Goal: Feedback & Contribution: Contribute content

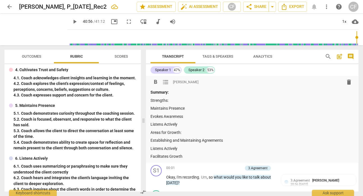
click at [194, 108] on p "Maintains Presence" at bounding box center [252, 108] width 204 height 6
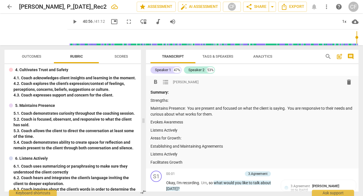
click at [184, 121] on p "Evokes Awareness" at bounding box center [252, 122] width 204 height 6
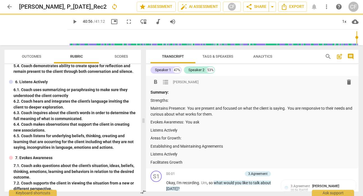
scroll to position [213, 0]
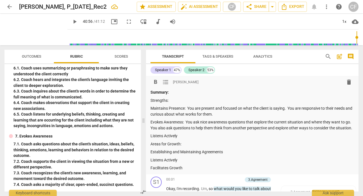
click at [196, 139] on p "Listens Actively" at bounding box center [252, 136] width 204 height 6
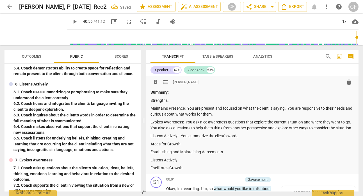
scroll to position [161, 0]
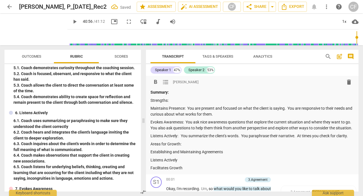
click at [312, 139] on p "Listens Actively: You summarize the client's words. You paraphrase their narrat…" at bounding box center [252, 136] width 204 height 6
click at [283, 147] on p "Areas for Growth:" at bounding box center [252, 144] width 204 height 6
drag, startPoint x: 172, startPoint y: 100, endPoint x: 147, endPoint y: 99, distance: 24.5
click at [147, 99] on div "format_bold format_list_bulleted [PERSON_NAME] delete Summary: Strengths: Maint…" at bounding box center [252, 125] width 212 height 98
click at [154, 83] on span "format_bold" at bounding box center [155, 82] width 7 height 7
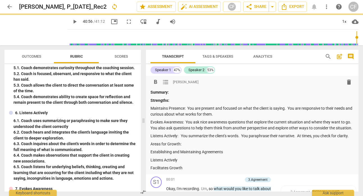
drag, startPoint x: 182, startPoint y: 149, endPoint x: 150, endPoint y: 148, distance: 31.2
click at [150, 147] on p "Areas for Growth:" at bounding box center [252, 144] width 204 height 6
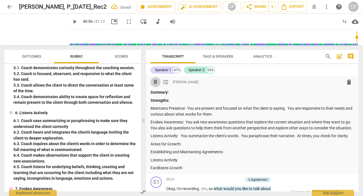
click at [154, 86] on button "format_bold" at bounding box center [155, 82] width 10 height 10
click at [231, 155] on p "Establishing and Maintaining Agreements" at bounding box center [252, 152] width 204 height 6
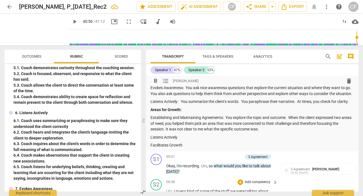
scroll to position [0, 0]
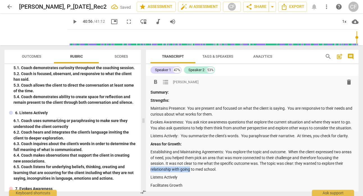
drag, startPoint x: 190, startPoint y: 174, endPoint x: 149, endPoint y: 175, distance: 40.7
click at [149, 175] on div "format_bold format_list_bulleted [PERSON_NAME] delete Summary: Strengths: Maint…" at bounding box center [252, 133] width 212 height 115
click at [231, 172] on p "Establishing and Maintaining Agreements: You explore the topic and outcome. Whe…" at bounding box center [252, 160] width 204 height 23
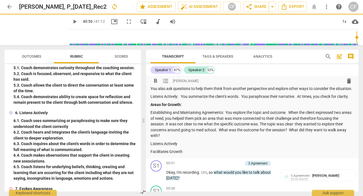
scroll to position [51, 0]
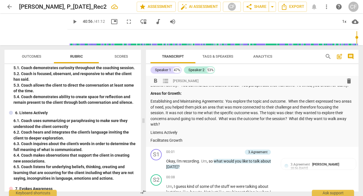
click at [199, 141] on div "Summary: Strengths: Maintains Presence: You are present and focused on what the…" at bounding box center [252, 91] width 204 height 104
click at [193, 135] on p "Listens Actively" at bounding box center [252, 132] width 204 height 6
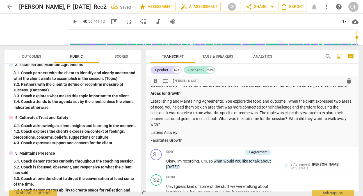
scroll to position [51, 0]
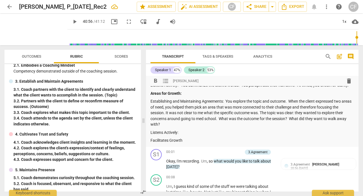
click at [179, 127] on p "Establishing and Maintaining Agreements: You explore the topic and outcome. Whe…" at bounding box center [252, 112] width 204 height 29
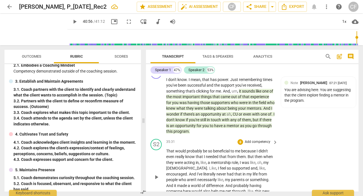
scroll to position [5253, 0]
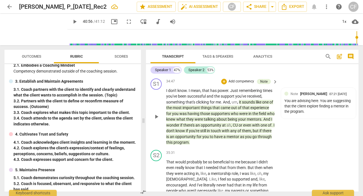
click at [157, 120] on span "play_arrow" at bounding box center [156, 116] width 7 height 7
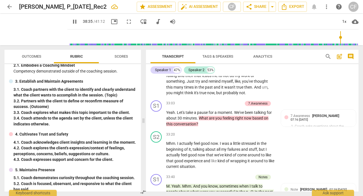
scroll to position [4989, 0]
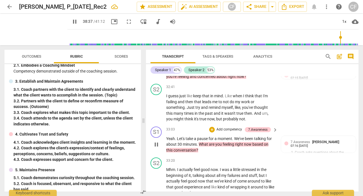
click at [156, 148] on span "pause" at bounding box center [156, 144] width 7 height 7
click at [156, 148] on span "play_arrow" at bounding box center [156, 144] width 7 height 7
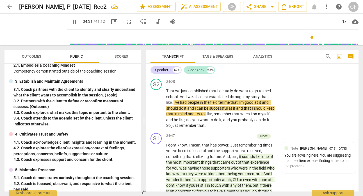
scroll to position [5197, 0]
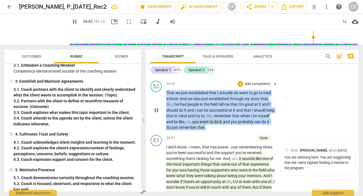
drag, startPoint x: 218, startPoint y: 150, endPoint x: 166, endPoint y: 115, distance: 62.5
click at [166, 115] on p "That we just established that I actually do want to go to med school . And we a…" at bounding box center [220, 110] width 109 height 40
click at [251, 86] on p "Add competency" at bounding box center [257, 83] width 27 height 5
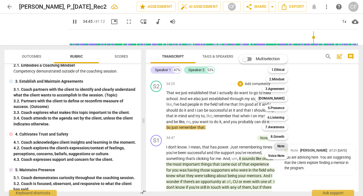
click at [283, 145] on b "Note" at bounding box center [280, 146] width 7 height 7
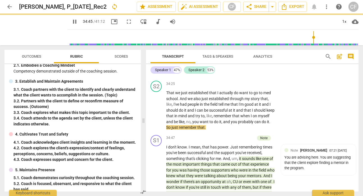
type input "2086"
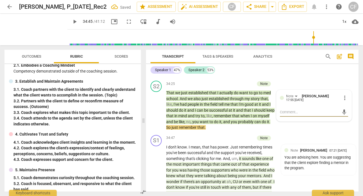
type textarea "T"
type textarea "Th"
type textarea "Thi"
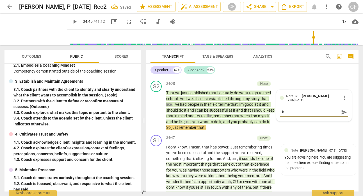
type textarea "Thi"
type textarea "This"
type textarea "This i"
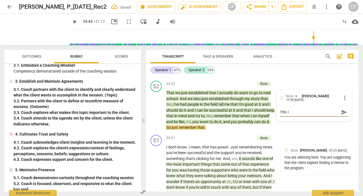
type textarea "This is"
type textarea "This is t"
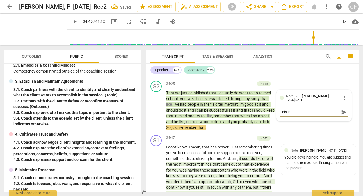
type textarea "This is t"
type textarea "This is th"
type textarea "This is the"
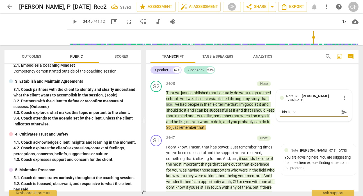
type textarea "This is the"
type textarea "This is the A"
type textarea "This is the AH"
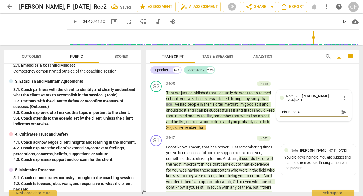
type textarea "This is the AH"
type textarea "This is the AHA"
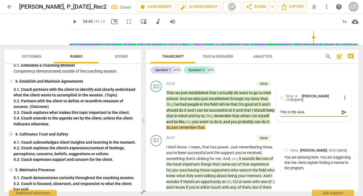
type textarea "This is the AHA m"
type textarea "This is the AHA mo"
type textarea "This is the AHA moe"
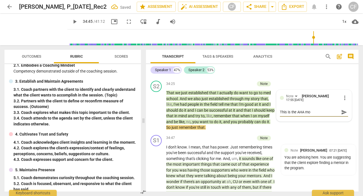
type textarea "This is the AHA moe"
type textarea "This is the AHA mo"
type textarea "This is the AHA m"
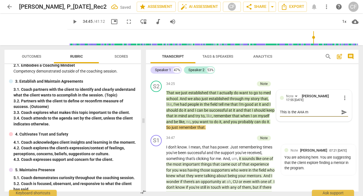
type textarea "This is the AHA mm"
type textarea "This is the AHA m"
type textarea "This is the AHA mo"
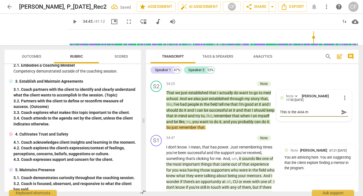
type textarea "This is the AHA mo"
type textarea "This is the AHA mom"
type textarea "This is the AHA mome"
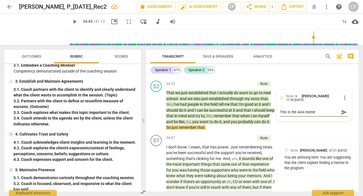
type textarea "This is the AHA momen"
type textarea "This is the AHA moment"
click at [341, 115] on span "send" at bounding box center [344, 112] width 6 height 6
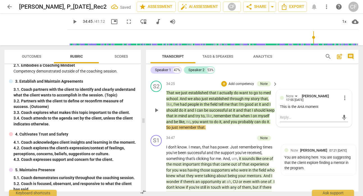
scroll to position [5222, 0]
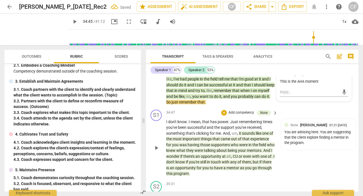
click at [156, 151] on span "play_arrow" at bounding box center [156, 147] width 7 height 7
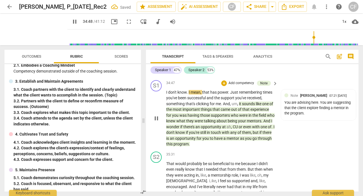
scroll to position [5270, 0]
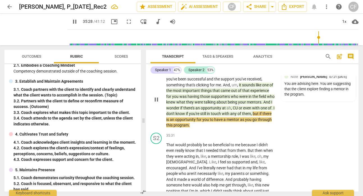
click at [155, 103] on span "pause" at bounding box center [156, 99] width 7 height 7
type input "2129"
click at [317, 97] on div "You are advising here. You are suggesting that the client explore finding a men…" at bounding box center [318, 89] width 68 height 16
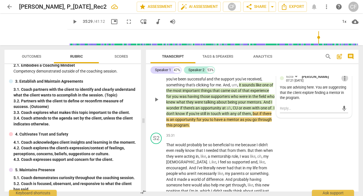
click at [343, 81] on span "more_vert" at bounding box center [344, 78] width 7 height 7
click at [343, 99] on li "Edit" at bounding box center [348, 101] width 19 height 11
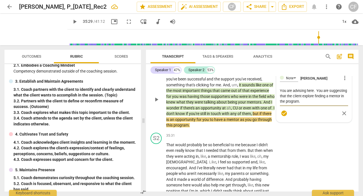
click at [292, 104] on textarea "You are advising here. You are suggesting that the client explore finding a men…" at bounding box center [314, 96] width 68 height 16
type textarea "You are ladvising here. You are suggesting that the client explore finding a me…"
type textarea "You are leadvising here. You are suggesting that the client explore finding a m…"
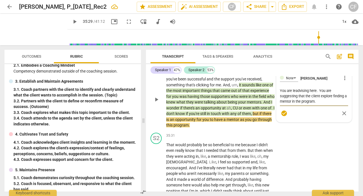
type textarea "You are leaadvising here. You are suggesting that the client explore finding a …"
type textarea "You are leagadvising here. You are suggesting that the client explore finding a…"
type textarea "You are leaadvising here. You are suggesting that the client explore finding a …"
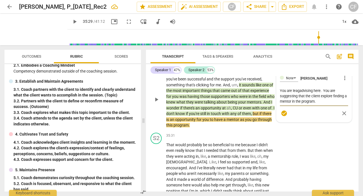
type textarea "You are leaadvising here. You are suggesting that the client explore finding a …"
type textarea "You are leadadvising here. You are suggesting that the client explore finding a…"
type textarea "You are leadiadvising here. You are suggesting that the client explore finding …"
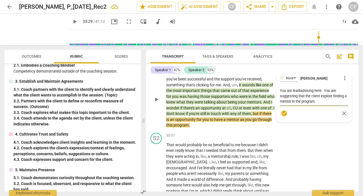
type textarea "You are leadinadvising here. You are suggesting that the client explore finding…"
type textarea "You are leadingadvising here. You are suggesting that the client explore findin…"
type textarea "You are leading advising here. You are suggesting that the client explore findi…"
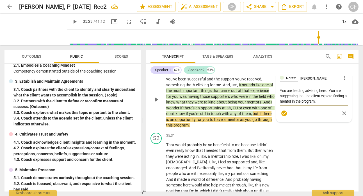
type textarea "You are leading oadvising here. You are suggesting that the client explore find…"
type textarea "You are leading oradvising here. You are suggesting that the client explore fin…"
type textarea "You are leading or advising here. You are suggesting that the client explore fi…"
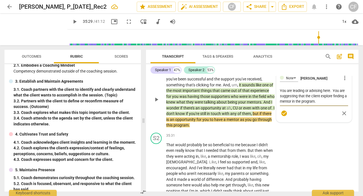
click at [323, 104] on textarea "You are leading or advising here. You are suggesting that the client explore fi…" at bounding box center [314, 96] width 68 height 16
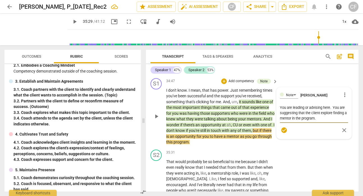
scroll to position [5256, 0]
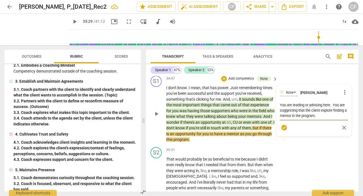
type textarea "You are leading or advising here. You are suggesting that the client explore fi…"
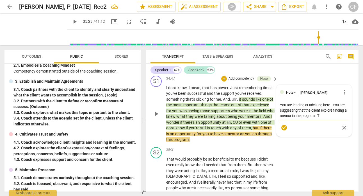
type textarea "You are leading or advising here. You are suggesting that the client explore fi…"
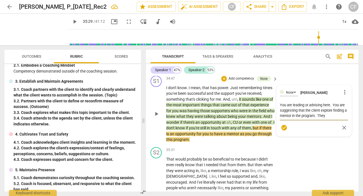
type textarea "You are leading or advising here. You are suggesting that the client explore fi…"
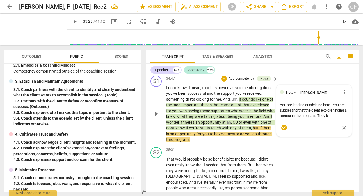
type textarea "You are leading or advising here. You are suggesting that the client explore fi…"
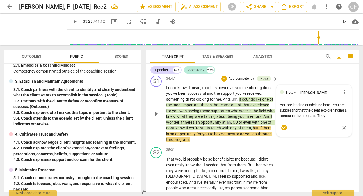
type textarea "You are leading or advising here. You are suggesting that the client explore fi…"
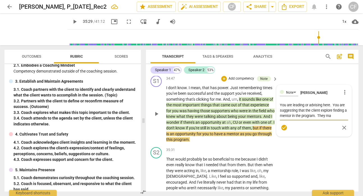
type textarea "You are leading or advising here. You are suggesting that the client explore fi…"
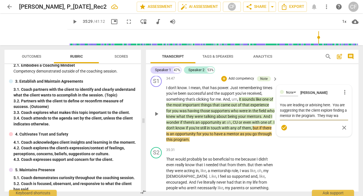
type textarea "You are leading or advising here. You are suggesting that the client explore fi…"
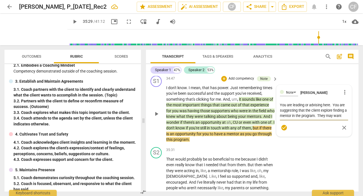
type textarea "You are leading or advising here. You are suggesting that the client explore fi…"
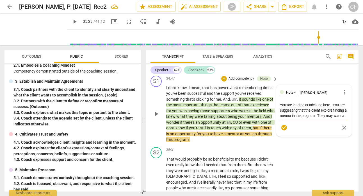
type textarea "You are leading or advising here. You are suggesting that the client explore fi…"
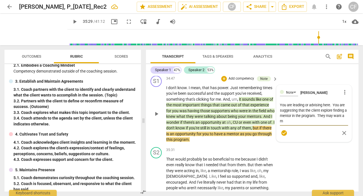
type textarea "You are leading or advising here. You are suggesting that the client explore fi…"
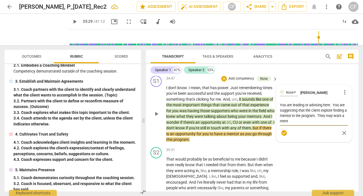
type textarea "You are leading or advising here. You are suggesting that the client explore fi…"
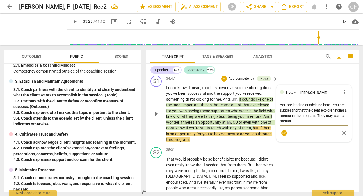
type textarea "You are leading or advising here. You are suggesting that the client explore fi…"
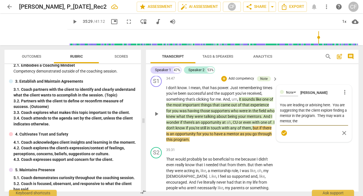
type textarea "You are leading or advising here. You are suggesting that the client explore fi…"
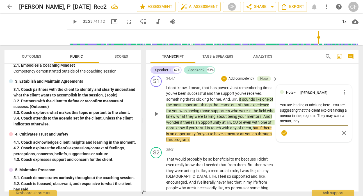
type textarea "You are leading or advising here. You are suggesting that the client explore fi…"
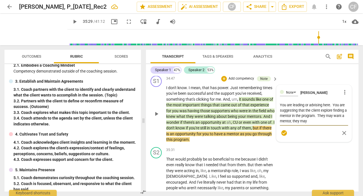
type textarea "You are leading or advising here. You are suggesting that the client explore fi…"
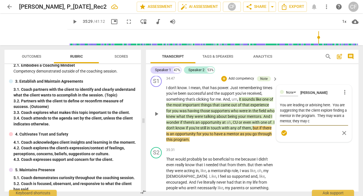
type textarea "You are leading or advising here. You are suggesting that the client explore fi…"
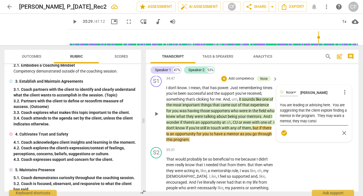
type textarea "You are leading or advising here. You are suggesting that the client explore fi…"
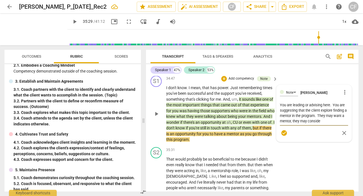
type textarea "You are leading or advising here. You are suggesting that the client explore fi…"
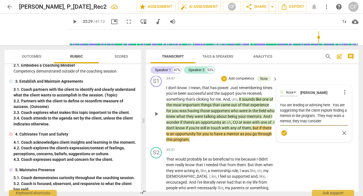
type textarea "You are leading or advising here. You are suggesting that the client explore fi…"
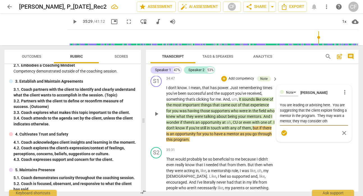
type textarea "You are leading or advising here. You are suggesting that the client explore fi…"
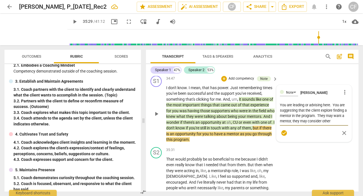
type textarea "You are leading or advising here. You are suggesting that the client explore fi…"
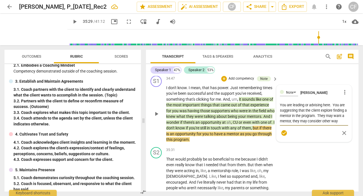
type textarea "You are leading or advising here. You are suggesting that the client explore fi…"
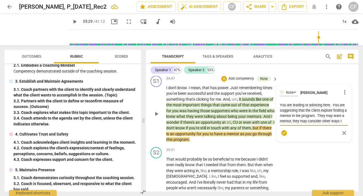
type textarea "You are leading or advising here. You are suggesting that the client explore fi…"
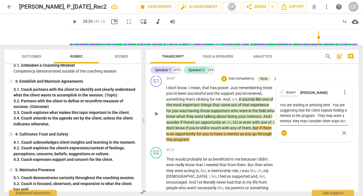
type textarea "You are leading or advising here. You are suggesting that the client explore fi…"
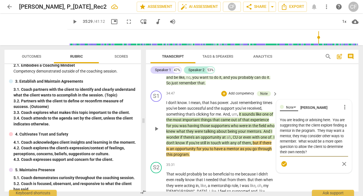
scroll to position [5296, 0]
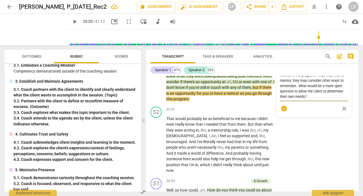
click at [284, 112] on span "check_circle" at bounding box center [284, 108] width 7 height 7
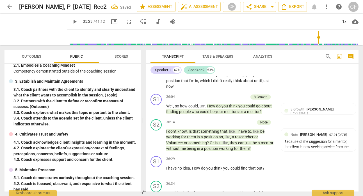
scroll to position [5409, 0]
